Goal: Understand process/instructions: Learn about a topic

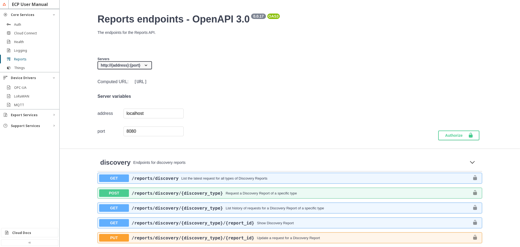
scroll to position [130, 0]
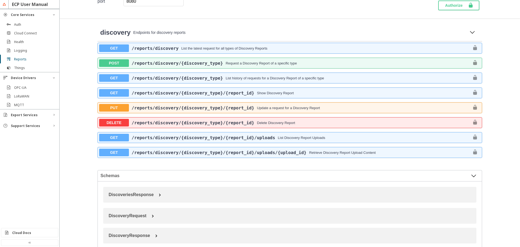
click at [162, 122] on span "​/reports​/discovery​/{discovery_type}​/{report_id}" at bounding box center [193, 122] width 123 height 5
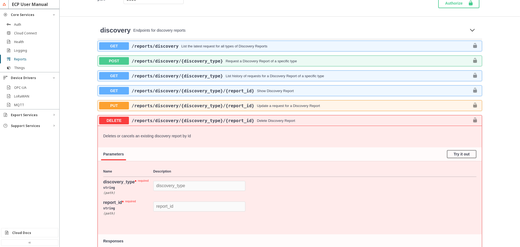
scroll to position [130, 0]
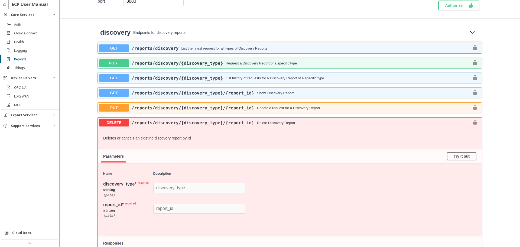
click at [120, 95] on span "GET" at bounding box center [114, 93] width 30 height 8
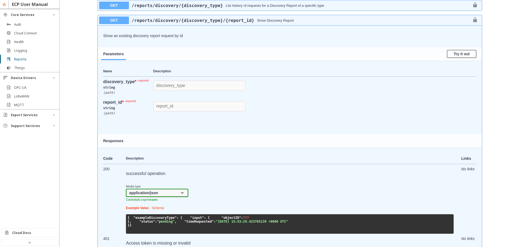
scroll to position [195, 0]
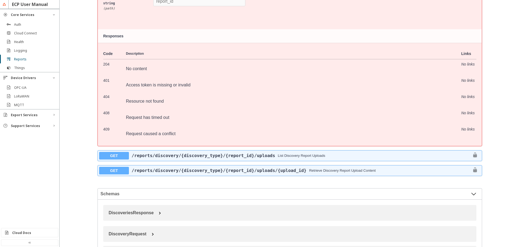
scroll to position [618, 0]
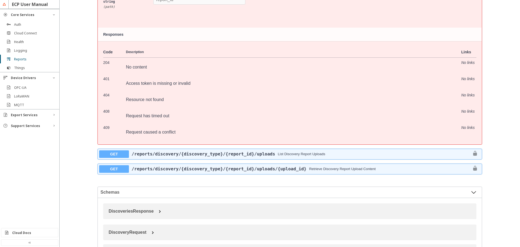
click at [123, 173] on span "GET" at bounding box center [114, 169] width 30 height 8
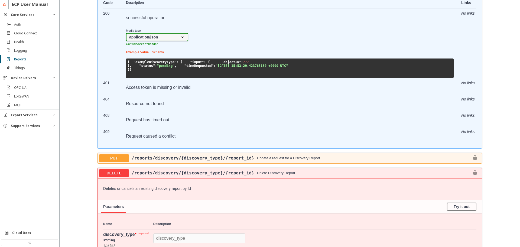
scroll to position [358, 0]
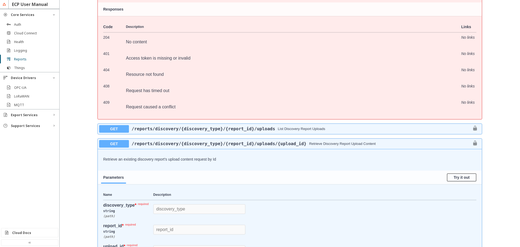
scroll to position [650, 0]
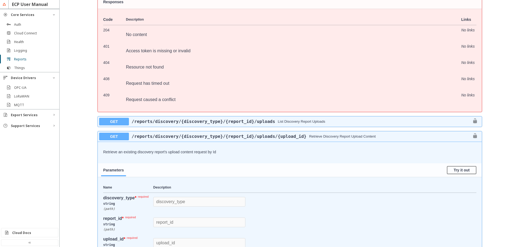
click at [113, 125] on span "GET" at bounding box center [114, 122] width 30 height 8
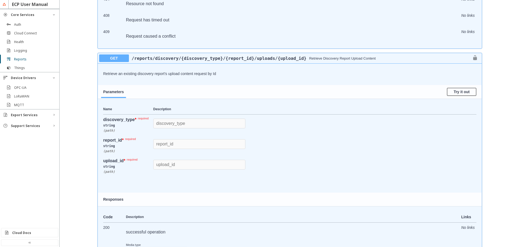
scroll to position [1008, 0]
click at [151, 192] on div at bounding box center [290, 186] width 384 height 11
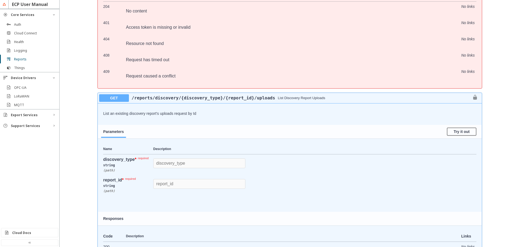
scroll to position [650, 0]
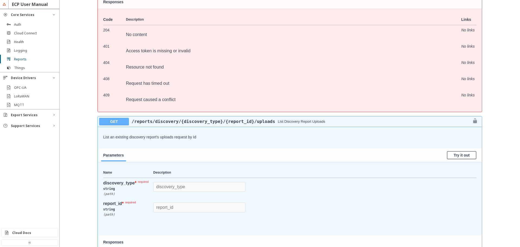
click at [275, 124] on span "​/reports​/discovery​/{discovery_type}​/{report_id}​/uploads" at bounding box center [203, 121] width 149 height 5
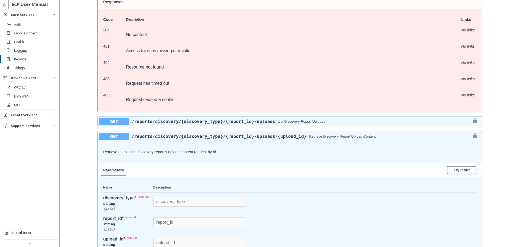
click at [116, 125] on span "GET" at bounding box center [114, 122] width 30 height 8
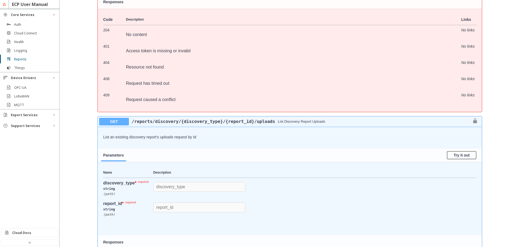
click at [510, 164] on div "Reports endpoints - OpenAPI 3.0 0.0.17 OAS3 /static/media/reports.3e071151.yaml…" at bounding box center [290, 116] width 461 height 1507
click at [488, 160] on div "Reports endpoints - OpenAPI 3.0 0.0.17 OAS3 /static/media/reports.3e071151.yaml…" at bounding box center [290, 116] width 461 height 1507
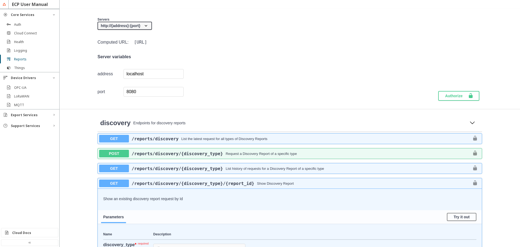
scroll to position [33, 0]
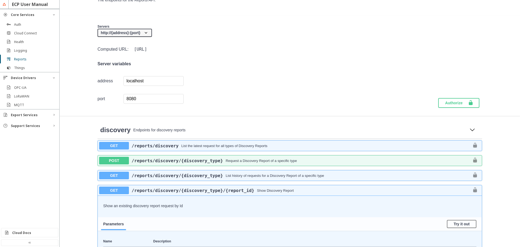
click at [118, 162] on span "POST" at bounding box center [114, 161] width 30 height 8
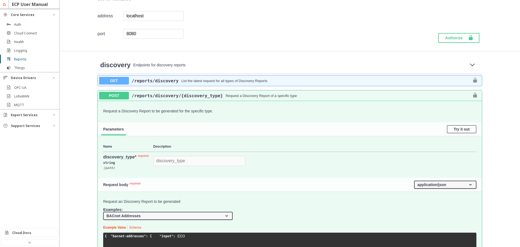
scroll to position [163, 0]
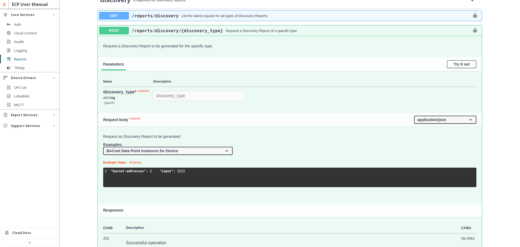
click at [103, 147] on select "BACnet Addresses BACnet Data Point Instances for Device OPC-UA Find Servers usi…" at bounding box center [168, 151] width 130 height 8
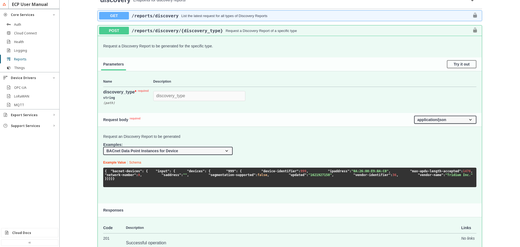
click at [38, 185] on div at bounding box center [29, 118] width 59 height 218
click at [167, 187] on pre "{ "bacnet-devices" : { "input" : { "devices" : { "999" : { "device-identifier" …" at bounding box center [289, 178] width 373 height 20
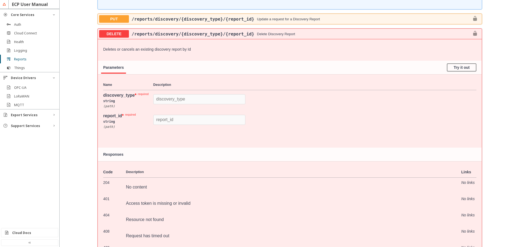
scroll to position [878, 0]
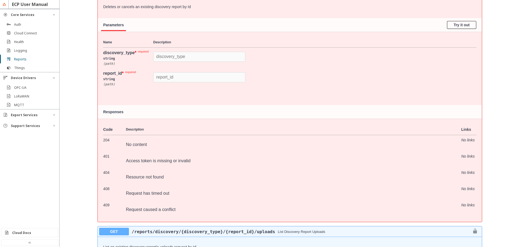
click at [495, 179] on div "Reports endpoints - OpenAPI 3.0 0.0.17 OAS3 /static/media/reports.3e071151.yaml…" at bounding box center [290, 58] width 461 height 1845
click at [151, 17] on div "Deletes or cancels an existing discovery report by Id" at bounding box center [290, 7] width 384 height 20
click at [491, 199] on div "Reports endpoints - OpenAPI 3.0 0.0.17 OAS3 /static/media/reports.3e071151.yaml…" at bounding box center [290, 58] width 461 height 1845
click at [490, 139] on div "Reports endpoints - OpenAPI 3.0 0.0.17 OAS3 /static/media/reports.3e071151.yaml…" at bounding box center [290, 58] width 461 height 1845
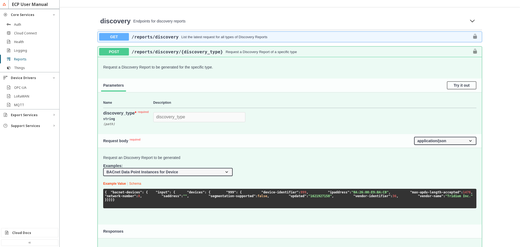
scroll to position [130, 0]
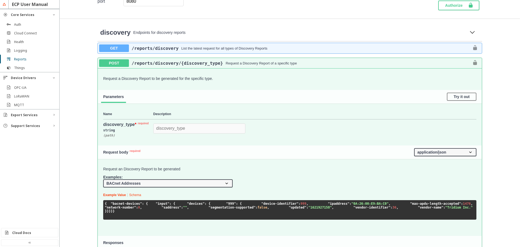
click at [103, 179] on select "BACnet Addresses BACnet Data Point Instances for Device OPC-UA Find Servers usi…" at bounding box center [168, 183] width 130 height 8
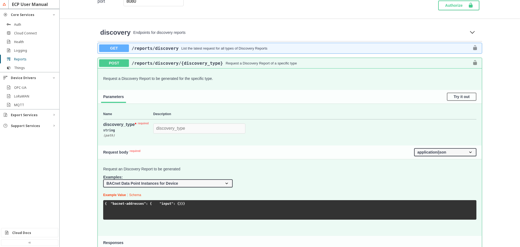
click at [103, 179] on select "BACnet Addresses BACnet Data Point Instances for Device OPC-UA Find Servers usi…" at bounding box center [168, 183] width 130 height 8
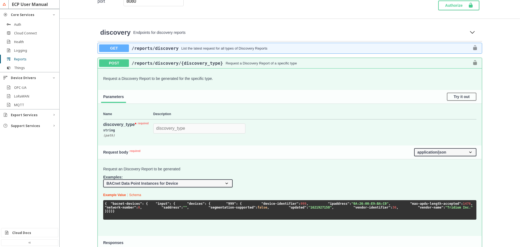
click at [410, 206] on span ""max-apdu-length-accepted"" at bounding box center [435, 204] width 51 height 4
click at [103, 179] on select "BACnet Addresses BACnet Data Point Instances for Device OPC-UA Find Servers usi…" at bounding box center [168, 183] width 130 height 8
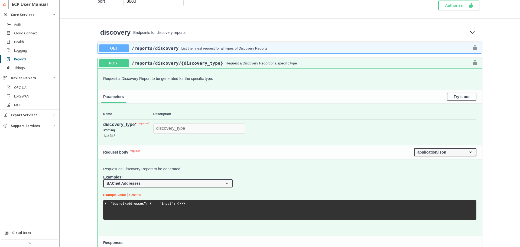
select select "bacnet_devices"
click at [103, 179] on select "BACnet Addresses BACnet Data Point Instances for Device OPC-UA Find Servers usi…" at bounding box center [168, 183] width 130 height 8
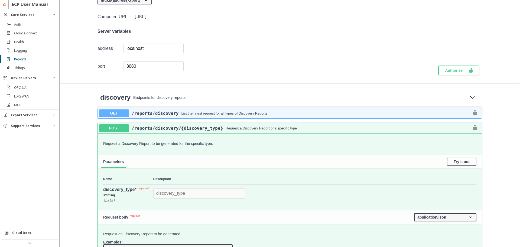
scroll to position [0, 0]
